Goal: Obtain resource: Obtain resource

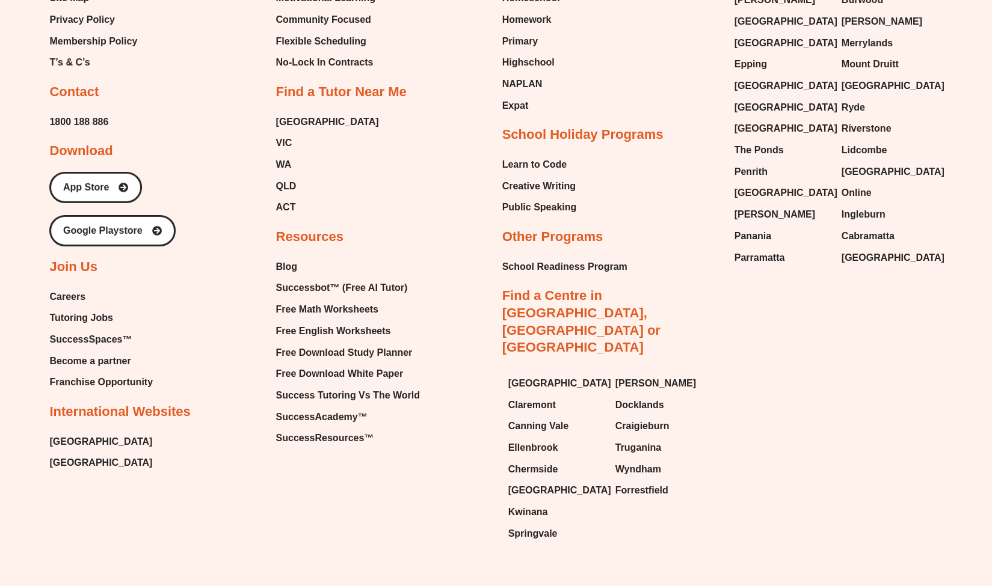
scroll to position [5183, 0]
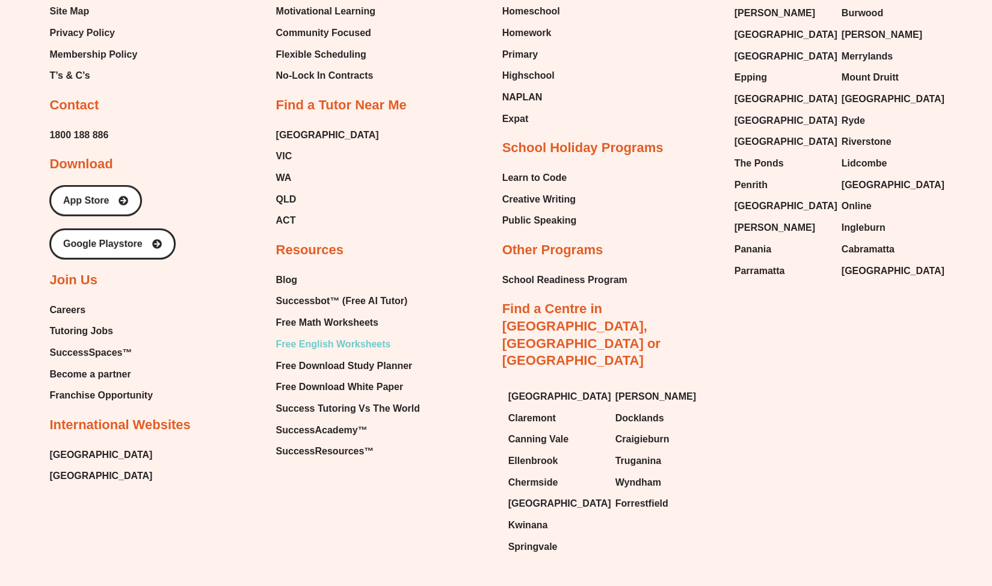
click at [352, 336] on span "Free English Worksheets" at bounding box center [332, 345] width 115 height 18
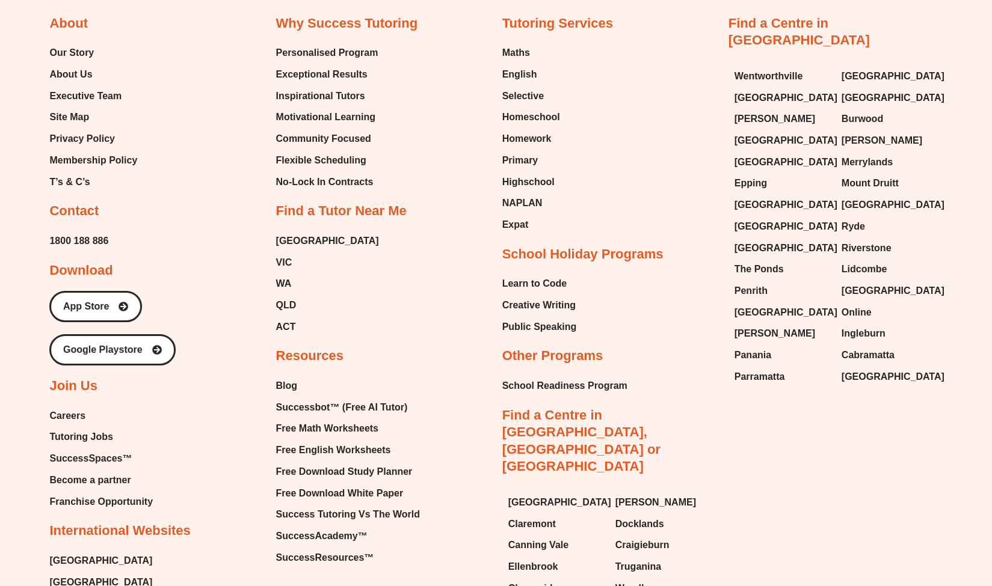
scroll to position [11601, 0]
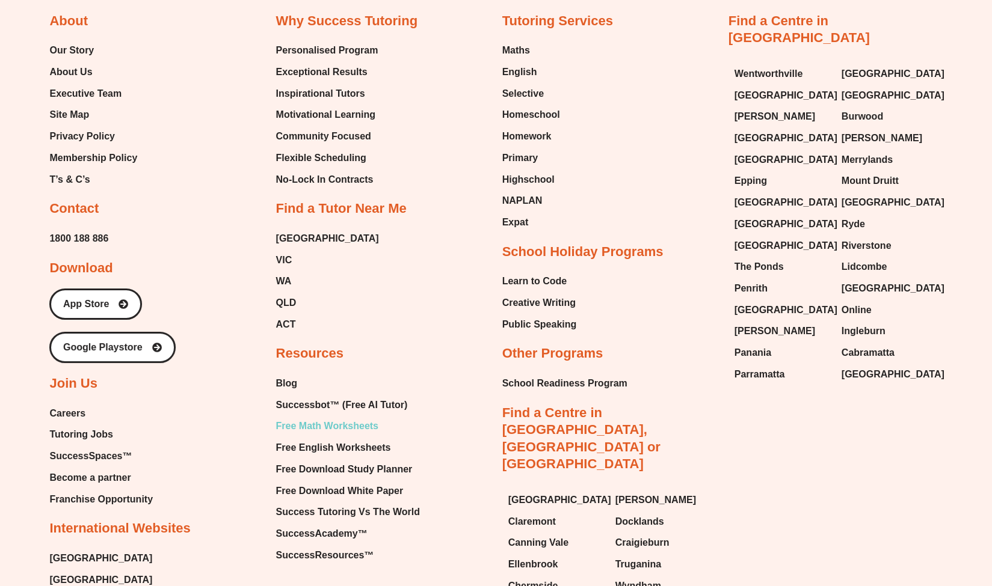
click at [332, 417] on span "Free Math Worksheets" at bounding box center [326, 426] width 102 height 18
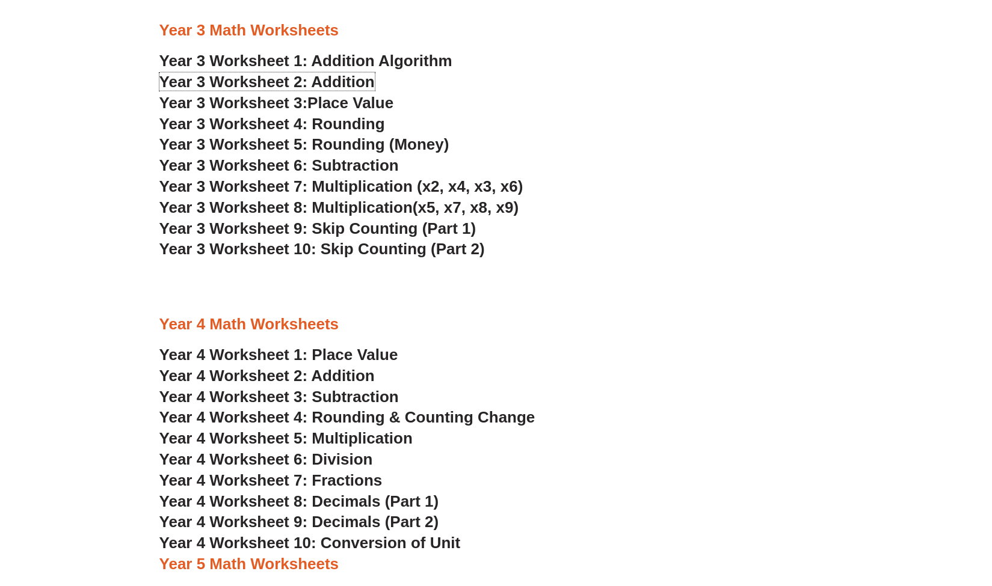
scroll to position [1555, 0]
